Goal: Transaction & Acquisition: Purchase product/service

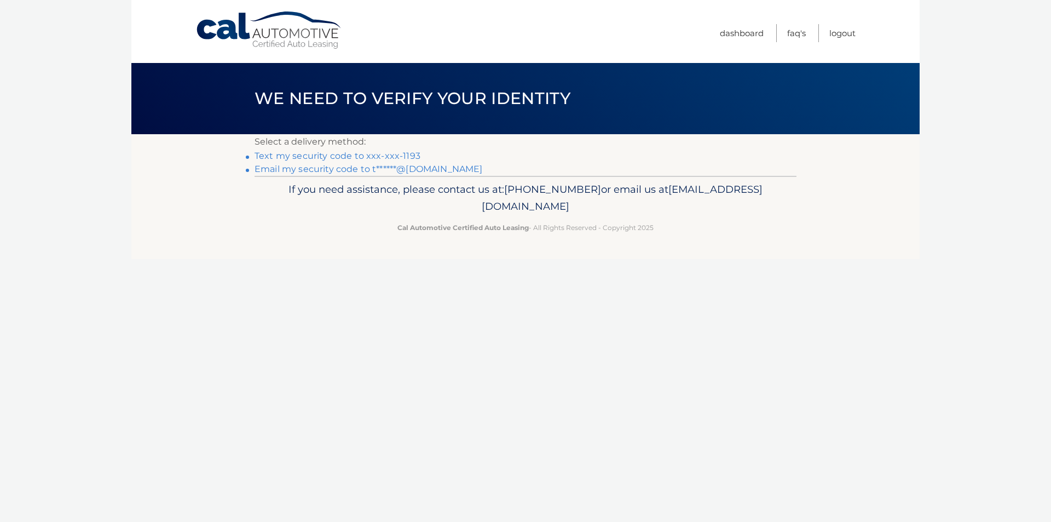
click at [402, 158] on link "Text my security code to xxx-xxx-1193" at bounding box center [338, 156] width 166 height 10
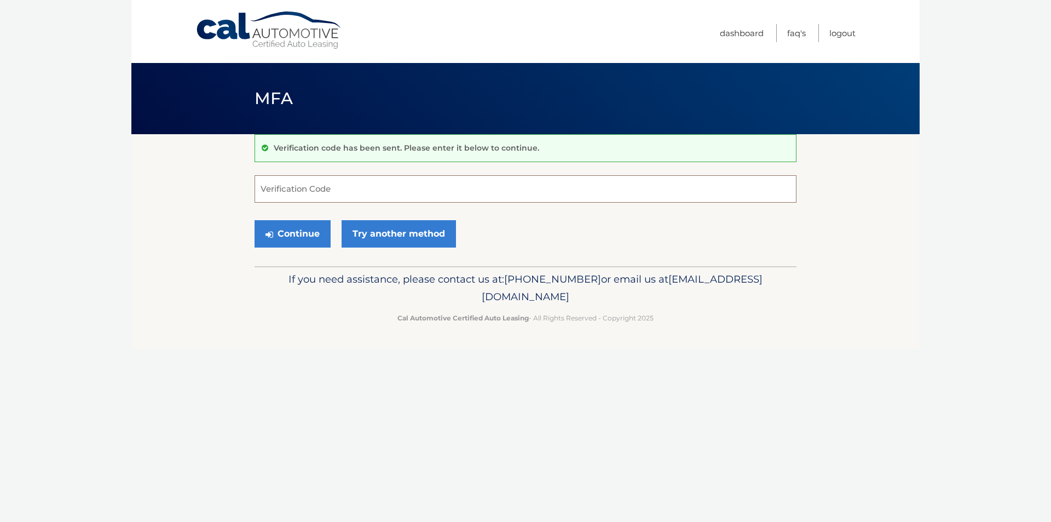
click at [396, 182] on input "Verification Code" at bounding box center [526, 188] width 542 height 27
type input "010894"
click at [255, 220] on button "Continue" at bounding box center [293, 233] width 76 height 27
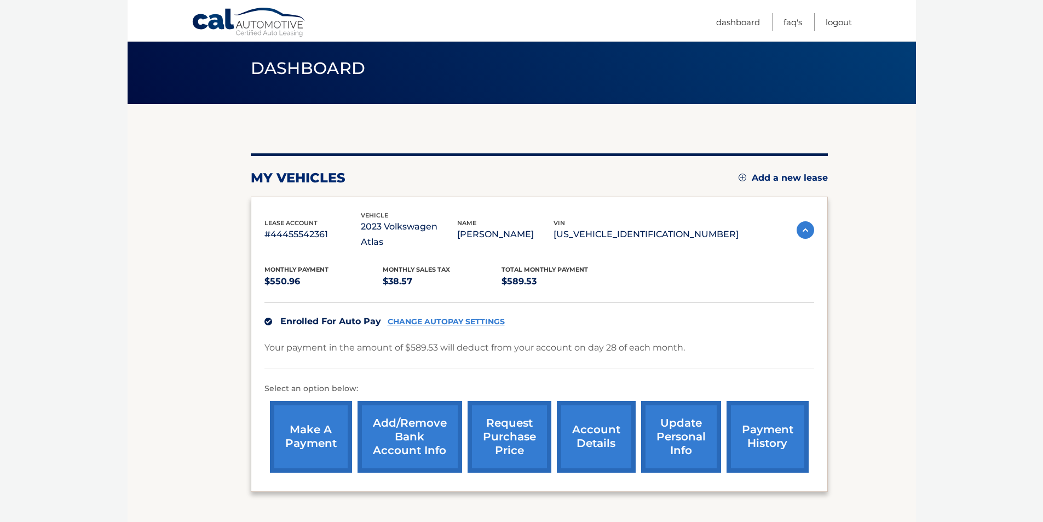
scroll to position [100, 0]
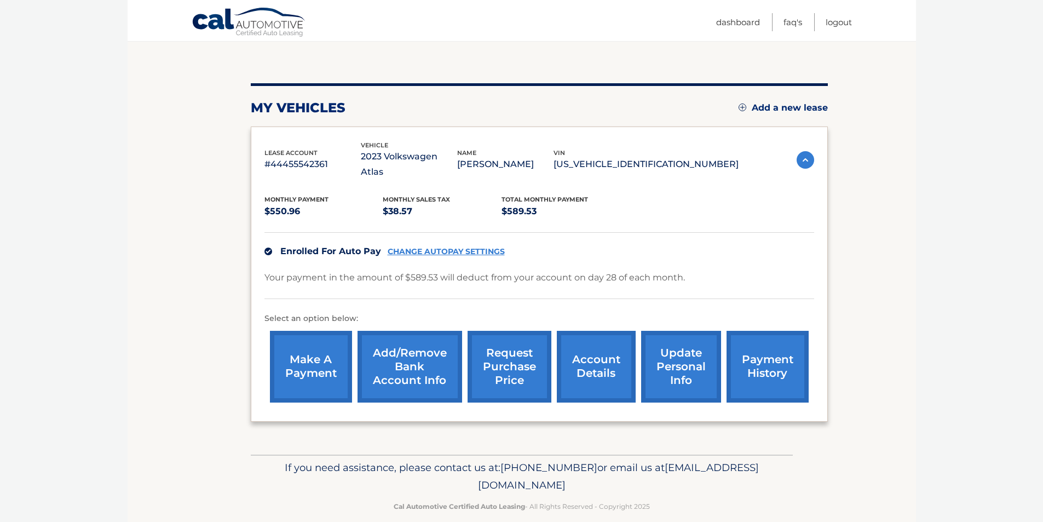
click at [302, 351] on link "make a payment" at bounding box center [311, 367] width 82 height 72
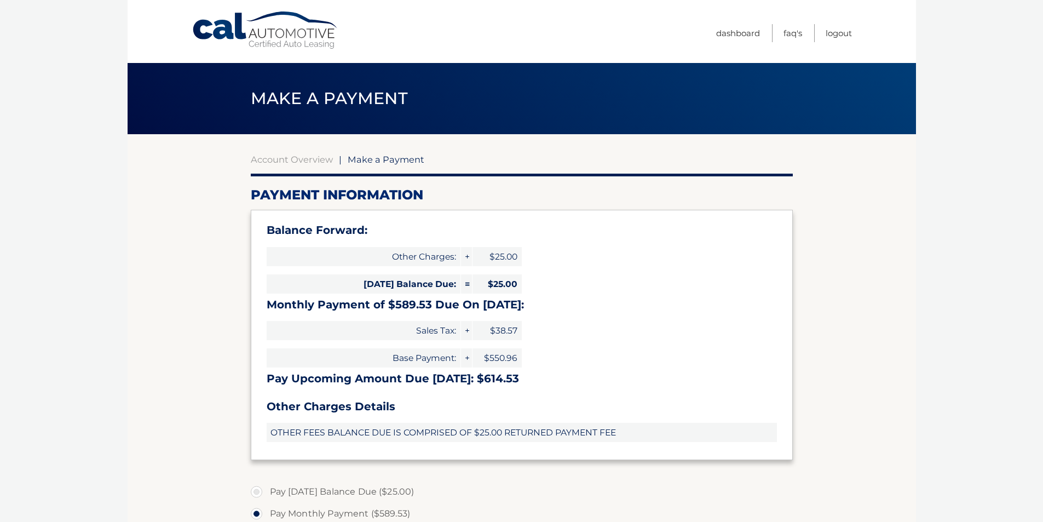
select select "ZTUyZGU3MjAtMzFkYS00ZDczLThkZGYtZDQ3NTA2NDVhMzRh"
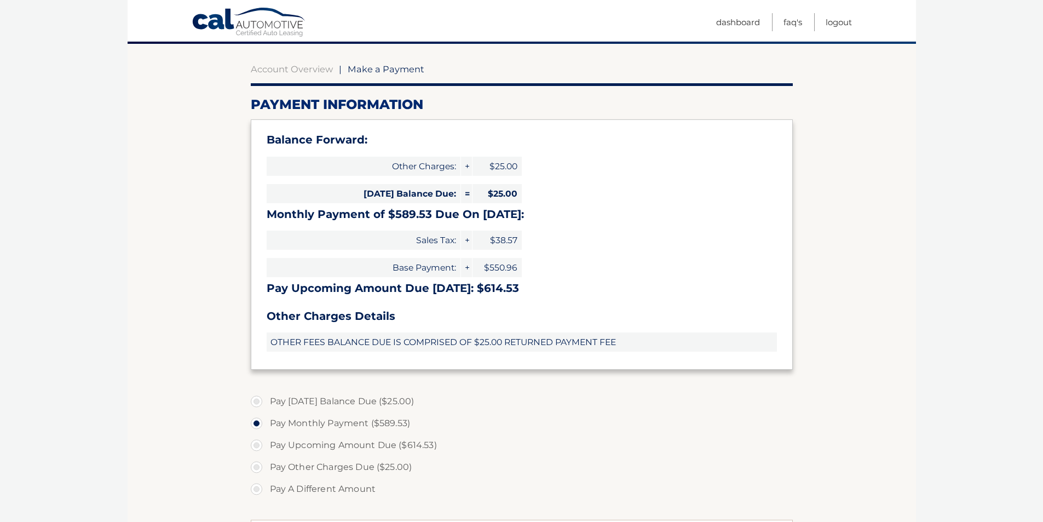
scroll to position [109, 0]
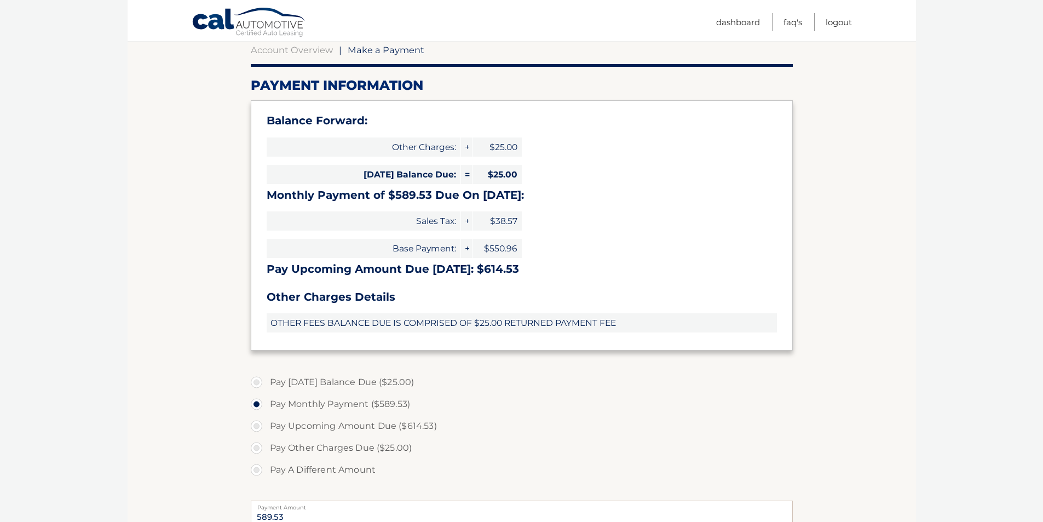
click at [275, 384] on label "Pay [DATE] Balance Due ($25.00)" at bounding box center [522, 382] width 542 height 22
click at [266, 384] on input "Pay [DATE] Balance Due ($25.00)" at bounding box center [260, 380] width 11 height 18
radio input "true"
type input "25.00"
click at [275, 384] on label "Pay Today's Balance Due ($25.00)" at bounding box center [522, 382] width 542 height 22
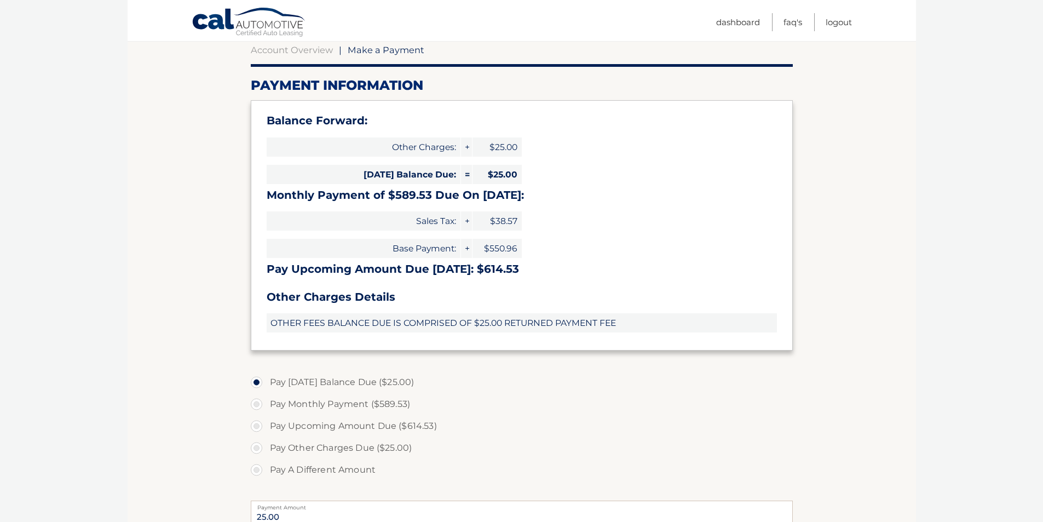
click at [266, 384] on input "Pay Today's Balance Due ($25.00)" at bounding box center [260, 380] width 11 height 18
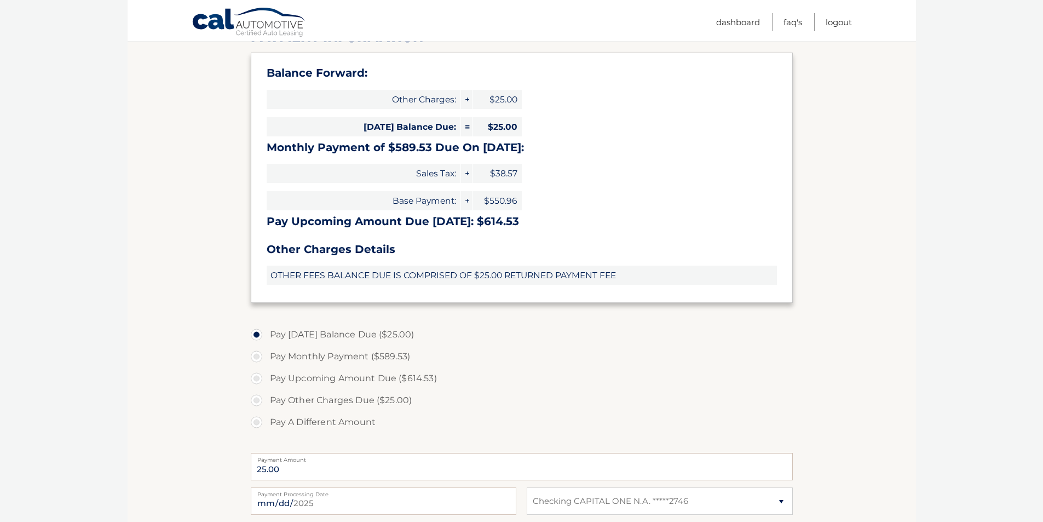
scroll to position [219, 0]
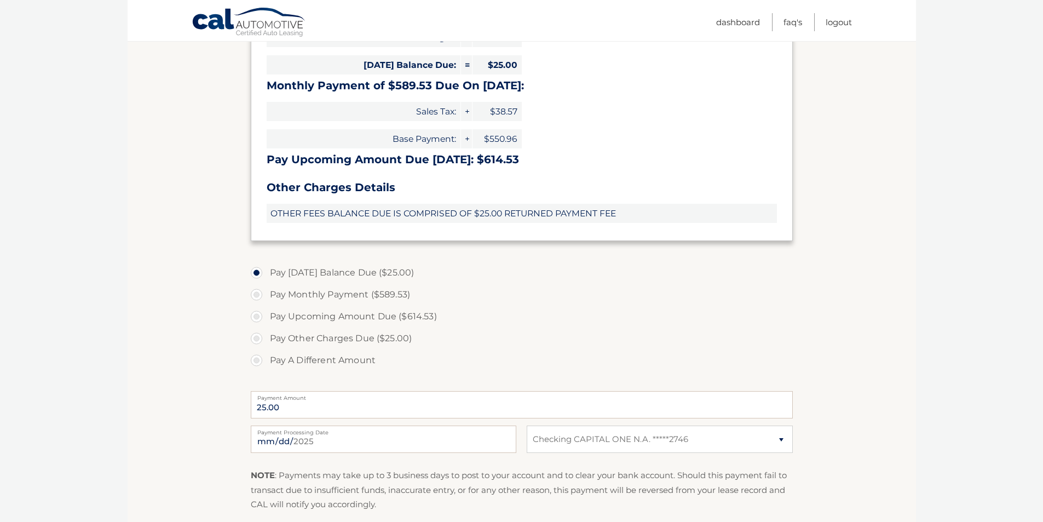
click at [273, 294] on label "Pay Monthly Payment ($589.53)" at bounding box center [522, 295] width 542 height 22
click at [266, 294] on input "Pay Monthly Payment ($589.53)" at bounding box center [260, 293] width 11 height 18
radio input "true"
type input "589.53"
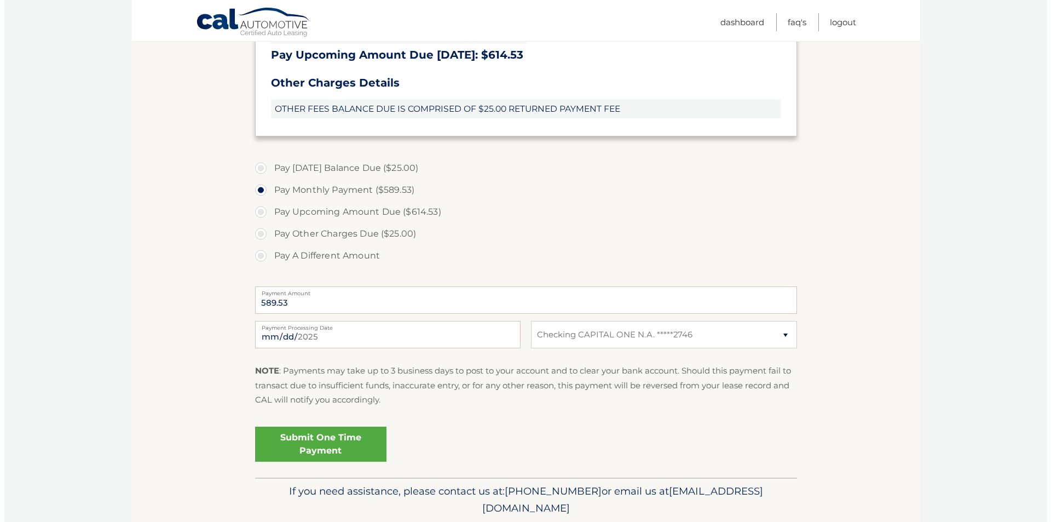
scroll to position [328, 0]
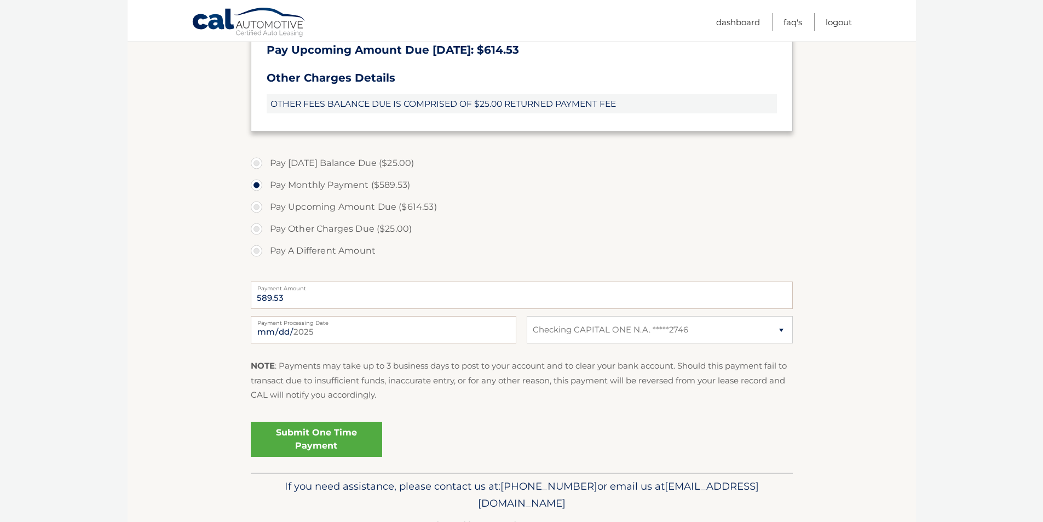
click at [319, 439] on link "Submit One Time Payment" at bounding box center [316, 438] width 131 height 35
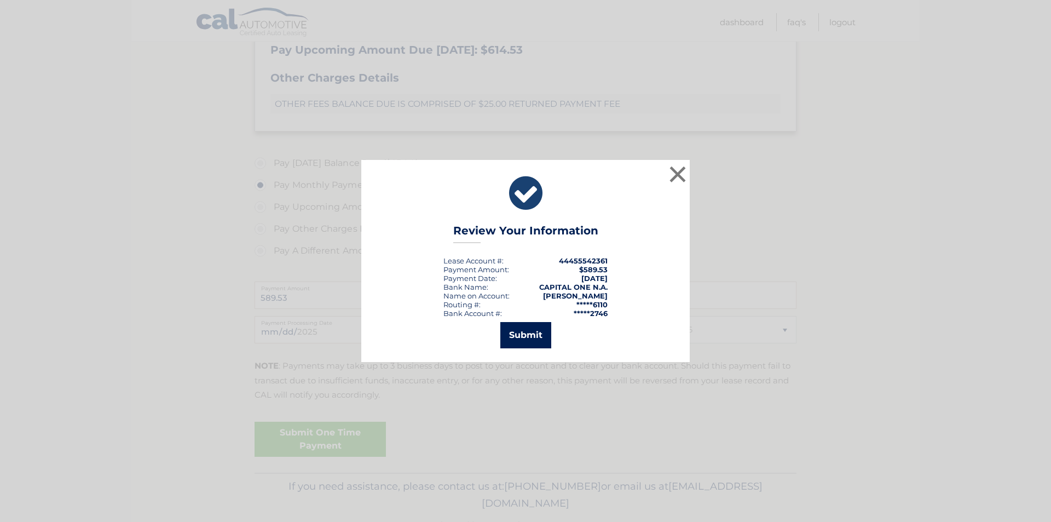
click at [508, 340] on button "Submit" at bounding box center [525, 335] width 51 height 26
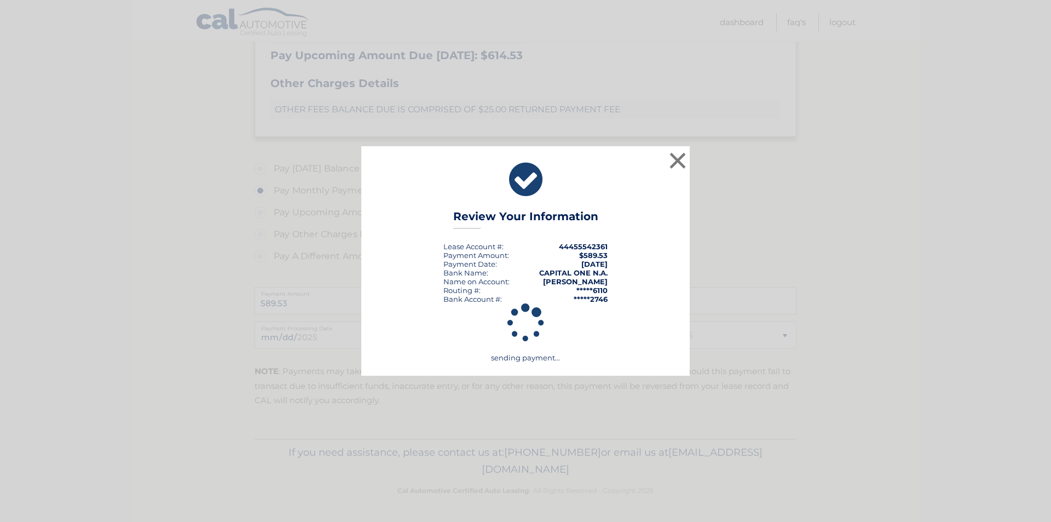
scroll to position [323, 0]
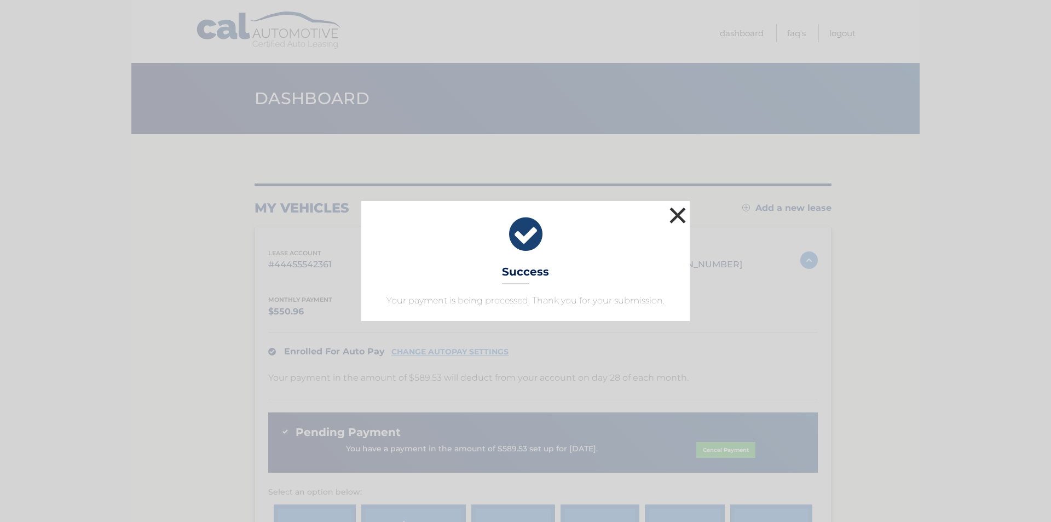
click at [674, 213] on button "×" at bounding box center [678, 215] width 22 height 22
